Goal: Task Accomplishment & Management: Manage account settings

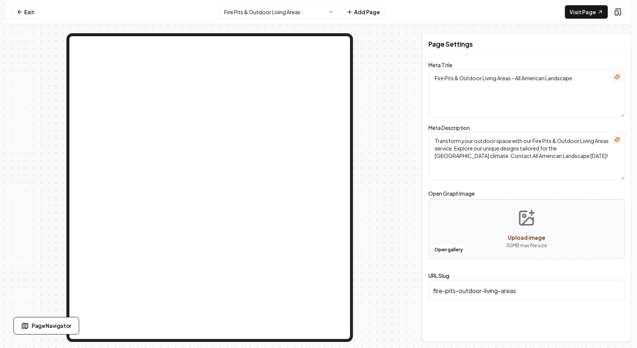
click at [246, 15] on html "Computer Required This feature is only available on a computer. Please switch t…" at bounding box center [318, 174] width 637 height 348
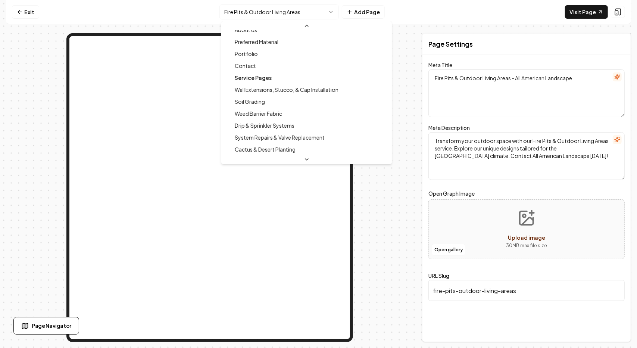
scroll to position [20, 0]
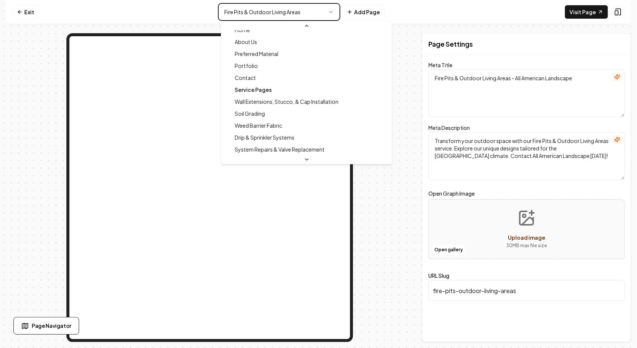
click at [298, 6] on html "Computer Required This feature is only available on a computer. Please switch t…" at bounding box center [318, 174] width 637 height 348
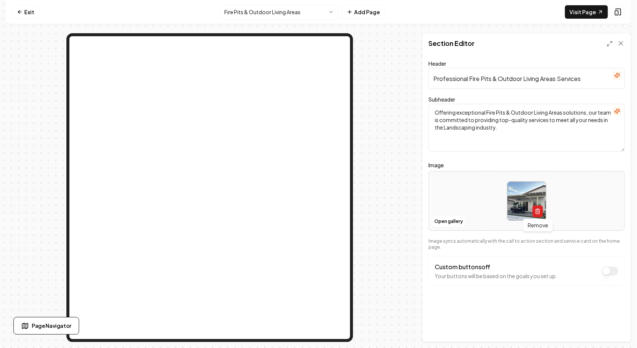
click at [537, 209] on icon "button" at bounding box center [538, 209] width 2 height 1
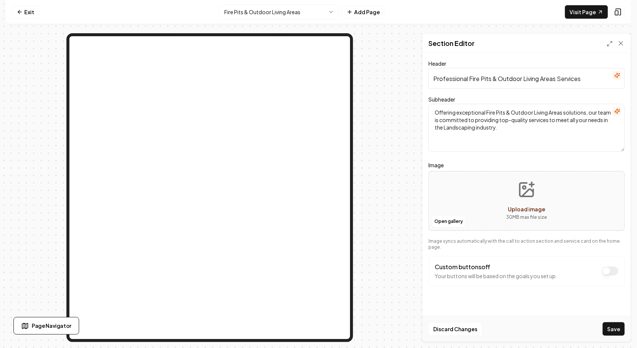
click at [528, 199] on button "Upload image 30 MB max file size" at bounding box center [526, 201] width 53 height 52
type input "**********"
click at [616, 328] on button "Save" at bounding box center [614, 328] width 22 height 13
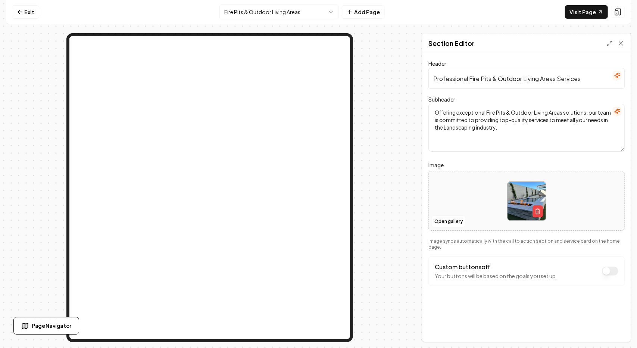
click at [610, 266] on button "Custom buttons off" at bounding box center [610, 270] width 16 height 9
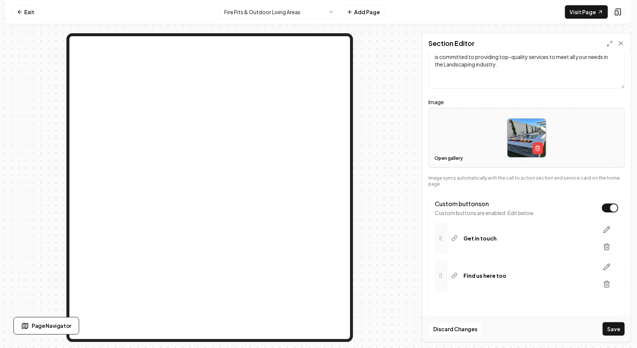
scroll to position [75, 0]
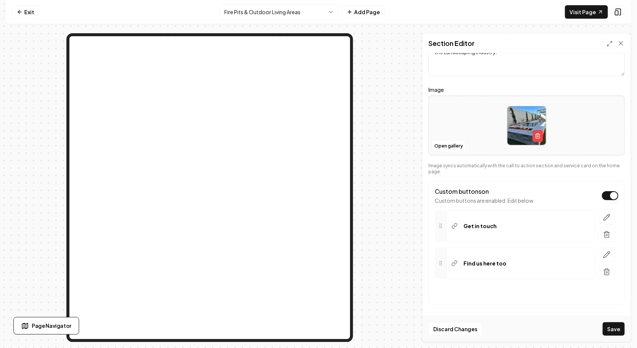
click at [609, 192] on button "Custom buttons on" at bounding box center [610, 195] width 16 height 9
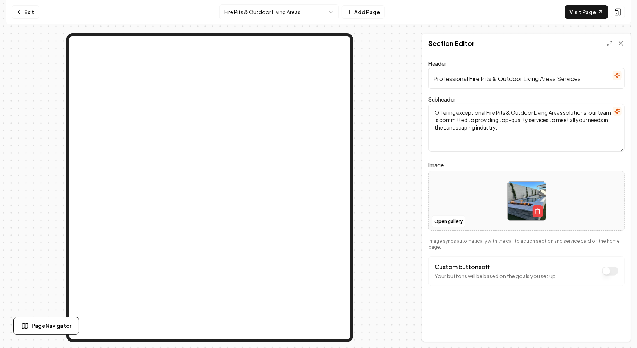
click at [557, 129] on textarea "Offering exceptional Fire Pits & Outdoor Living Areas solutions, our team is co…" at bounding box center [526, 128] width 196 height 48
drag, startPoint x: 490, startPoint y: 128, endPoint x: 420, endPoint y: 102, distance: 75.4
click at [420, 102] on div "Page Settings Section Editor Header Professional Fire Pits & Outdoor Living Are…" at bounding box center [318, 187] width 625 height 309
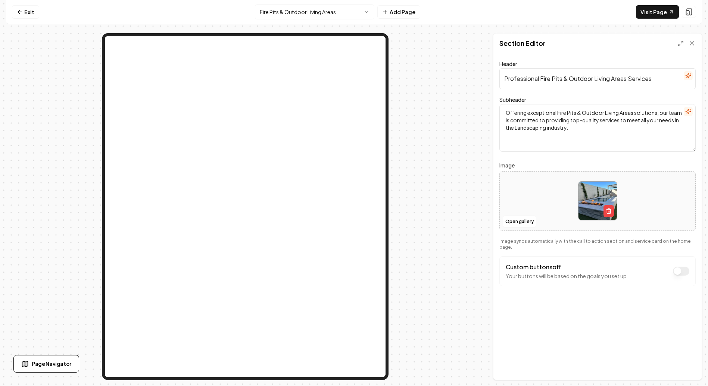
paste textarea "We specialize in custom fire pits and outdoor living areas built around your sp…"
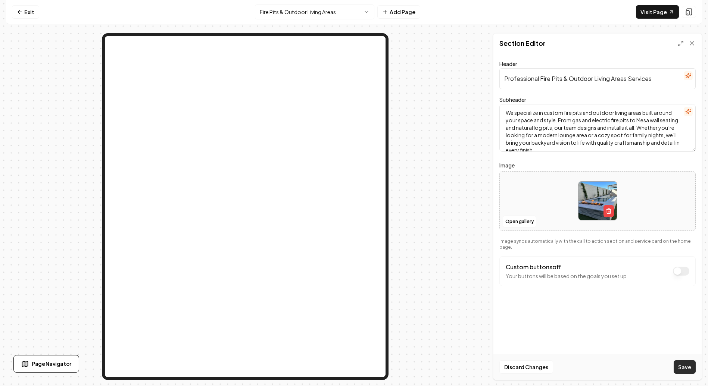
type textarea "We specialize in custom fire pits and outdoor living areas built around your sp…"
click at [637, 347] on button "Save" at bounding box center [685, 367] width 22 height 13
click at [343, 10] on html "Computer Required This feature is only available on a computer. Please switch t…" at bounding box center [354, 193] width 708 height 386
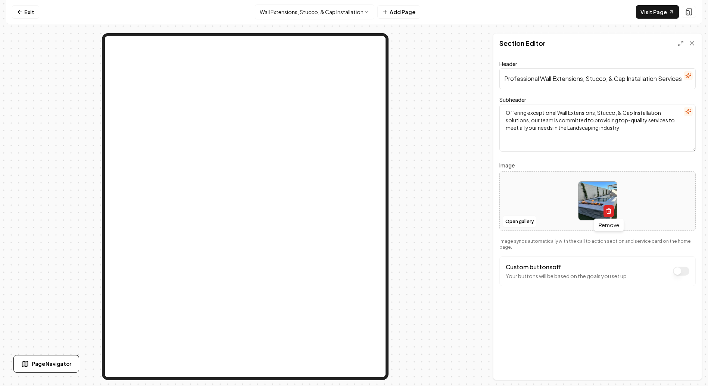
click at [611, 209] on icon "button" at bounding box center [609, 211] width 6 height 6
click at [615, 203] on button "Upload image 30 MB max file size" at bounding box center [597, 201] width 53 height 52
